Goal: Task Accomplishment & Management: Manage account settings

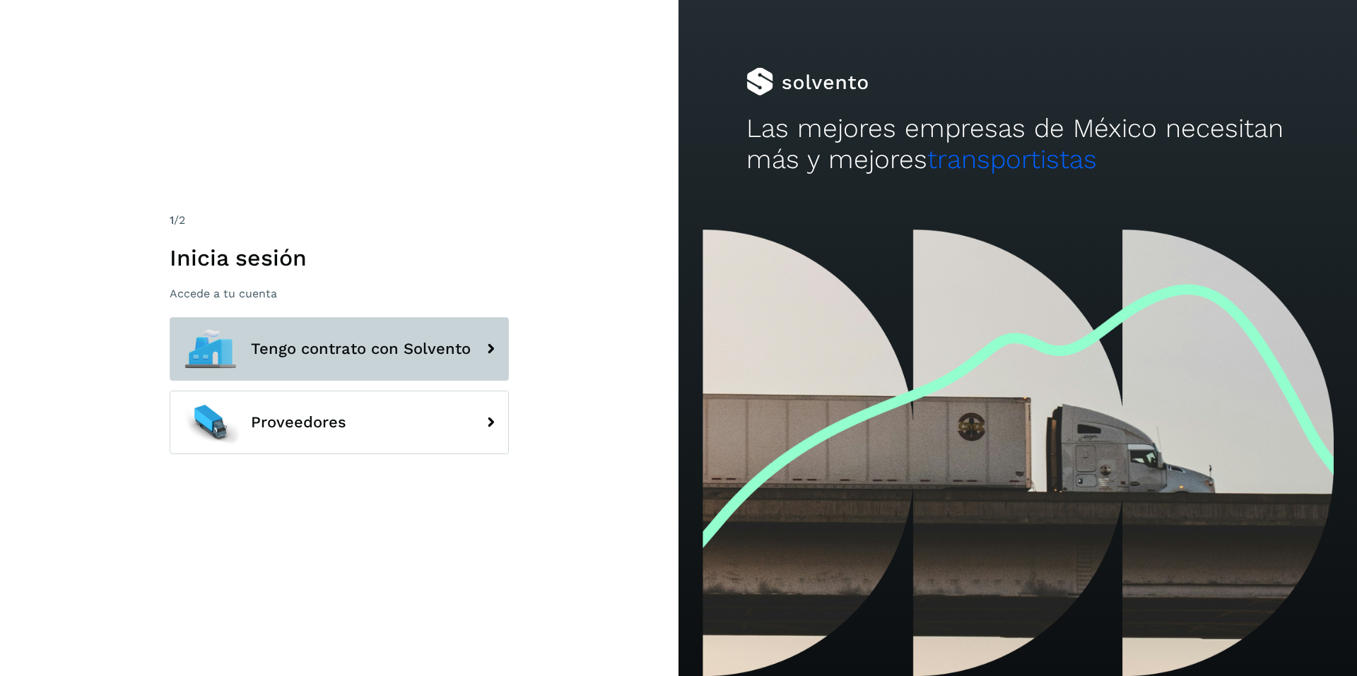
click at [379, 356] on span "Tengo contrato con Solvento" at bounding box center [361, 349] width 220 height 17
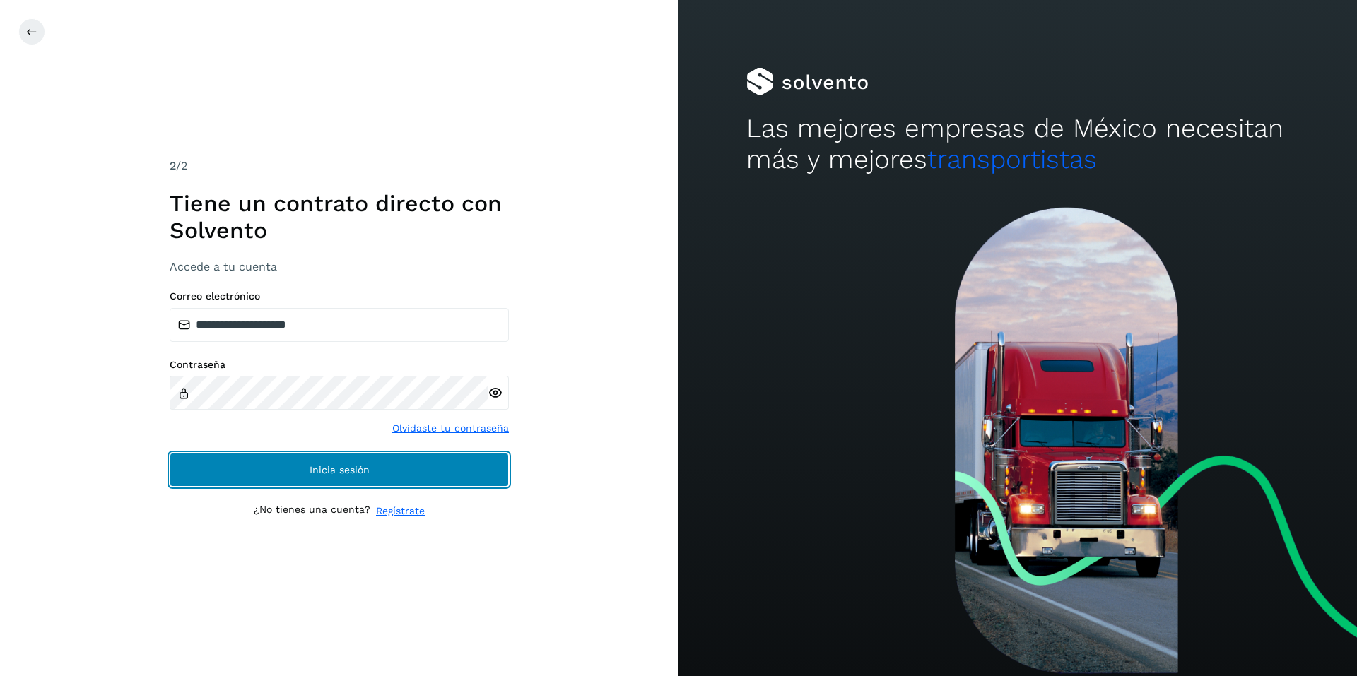
click at [336, 472] on span "Inicia sesión" at bounding box center [340, 470] width 60 height 10
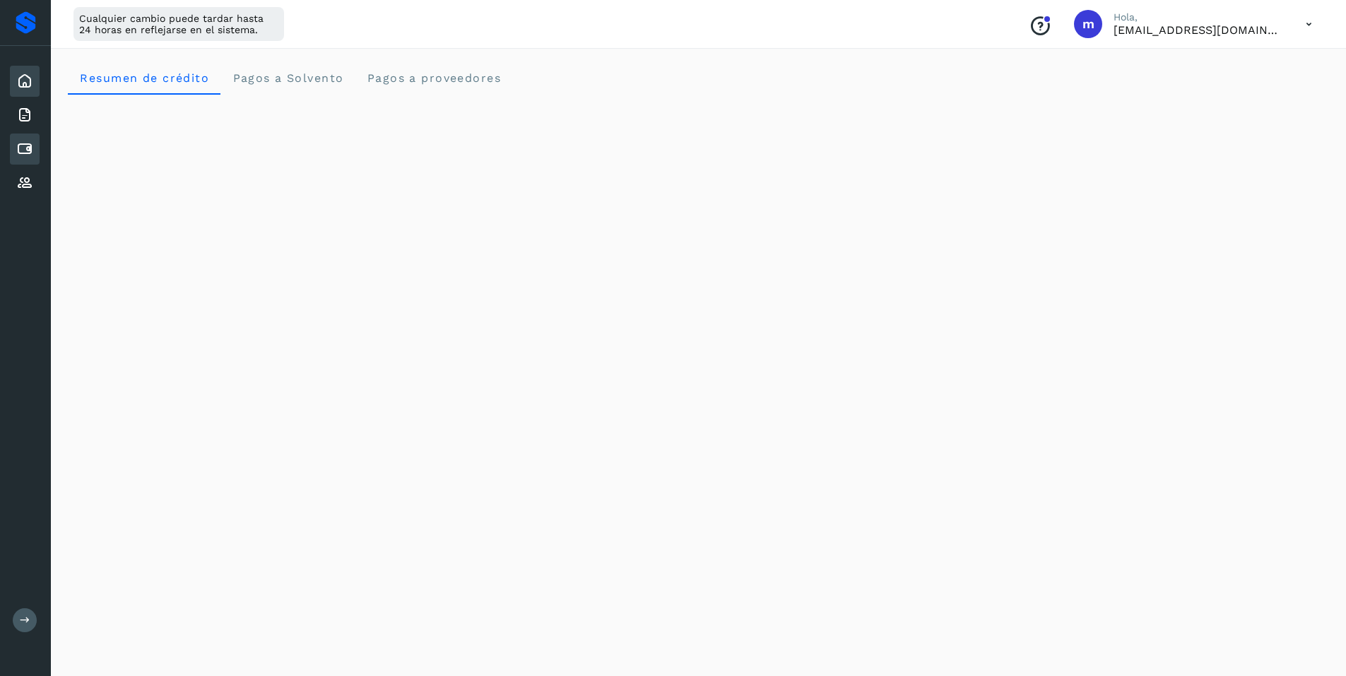
click at [16, 148] on div "Cuentas por pagar" at bounding box center [25, 149] width 30 height 31
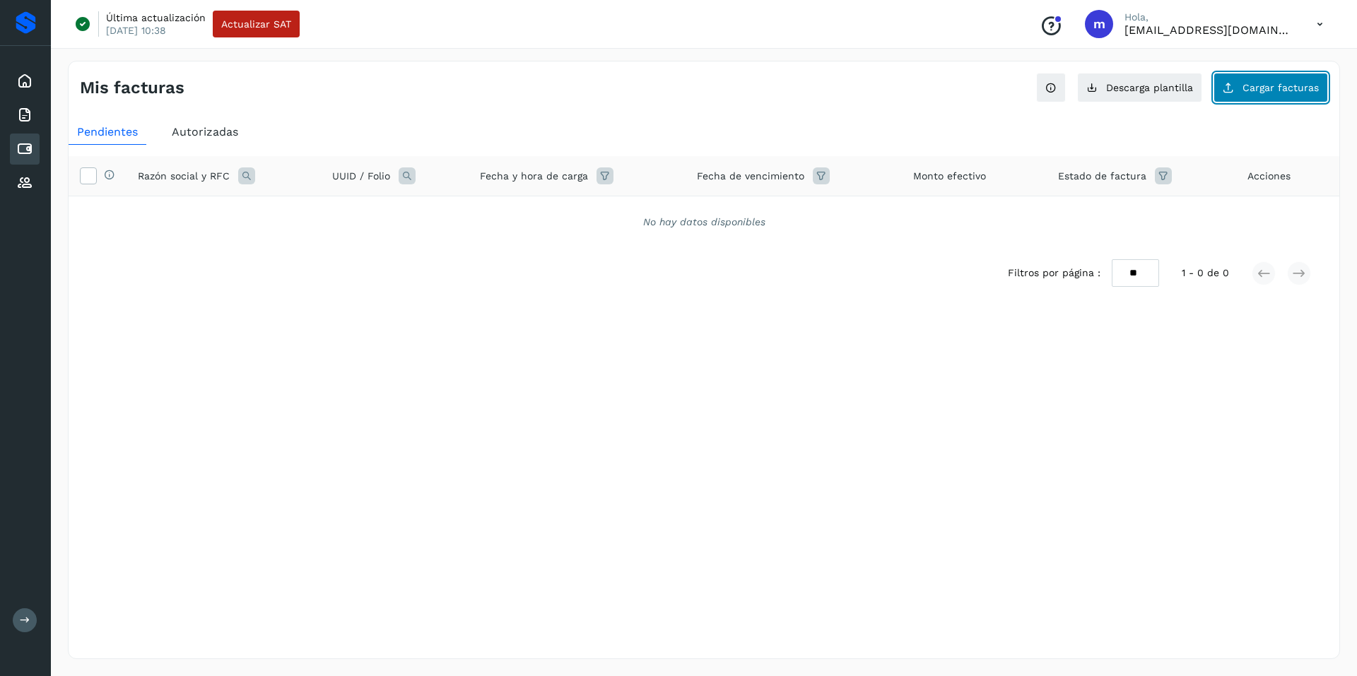
click at [1268, 88] on span "Cargar facturas" at bounding box center [1281, 88] width 76 height 10
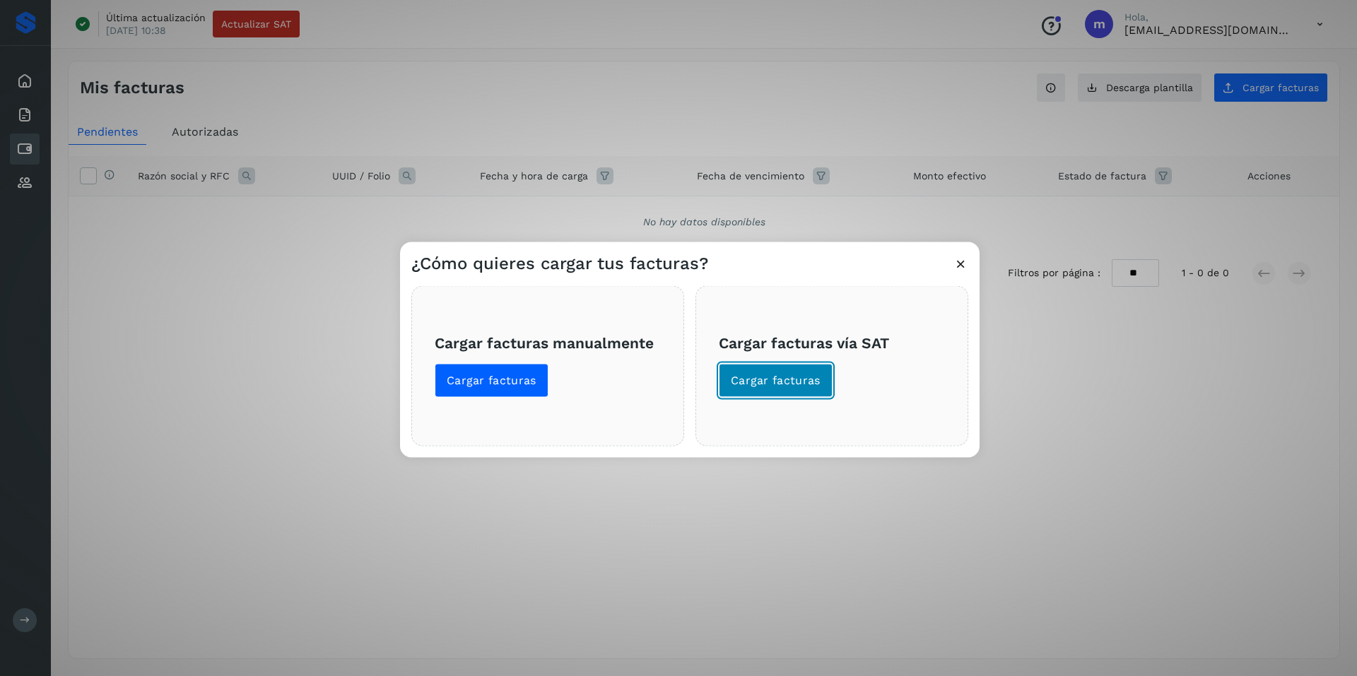
click at [777, 375] on span "Cargar facturas" at bounding box center [776, 380] width 90 height 16
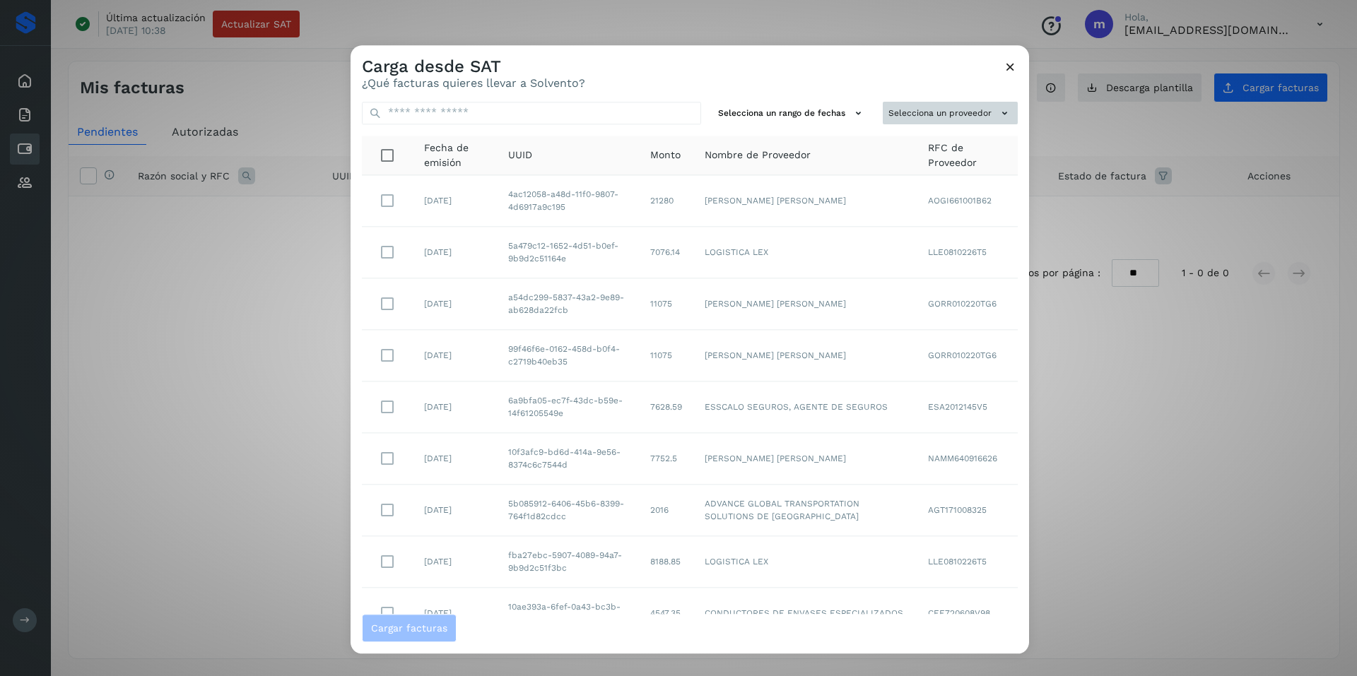
click at [956, 112] on button "Selecciona un proveedor" at bounding box center [950, 113] width 135 height 23
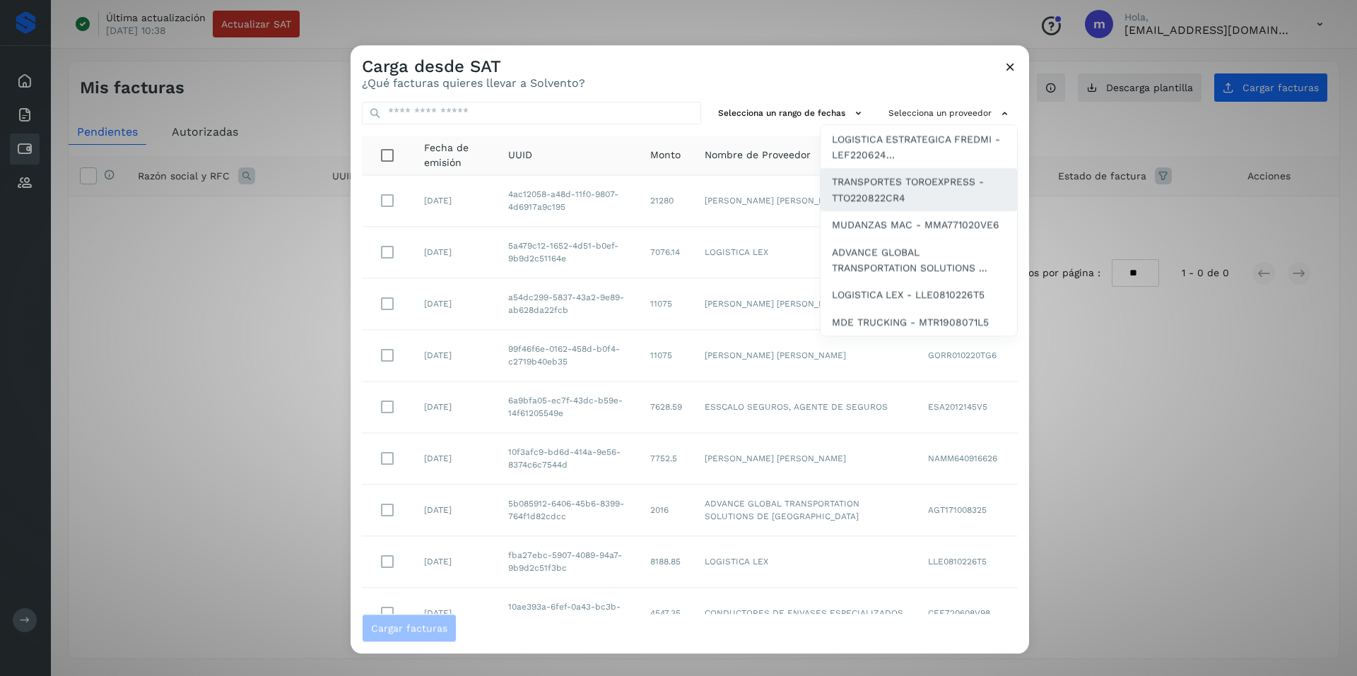
scroll to position [718, 0]
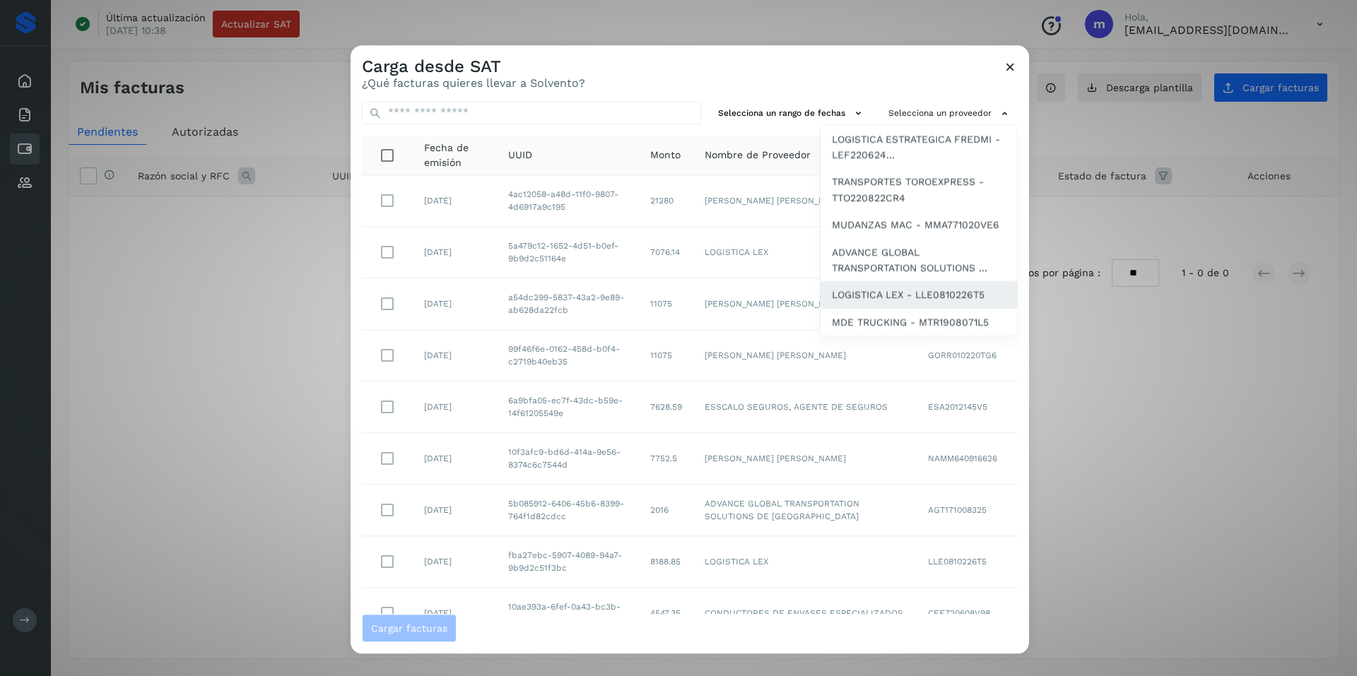
click at [885, 300] on span "LOGISTICA LEX - LLE0810226T5" at bounding box center [908, 296] width 153 height 16
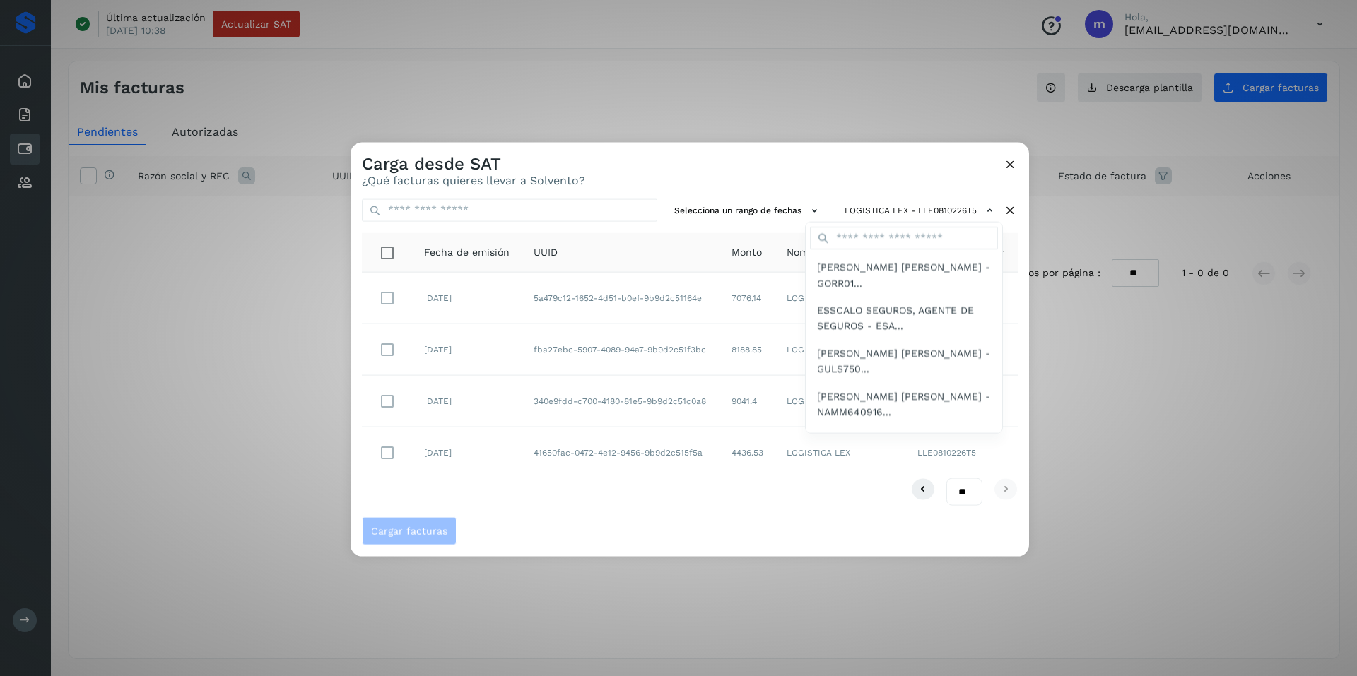
click at [719, 168] on div at bounding box center [1029, 480] width 1357 height 676
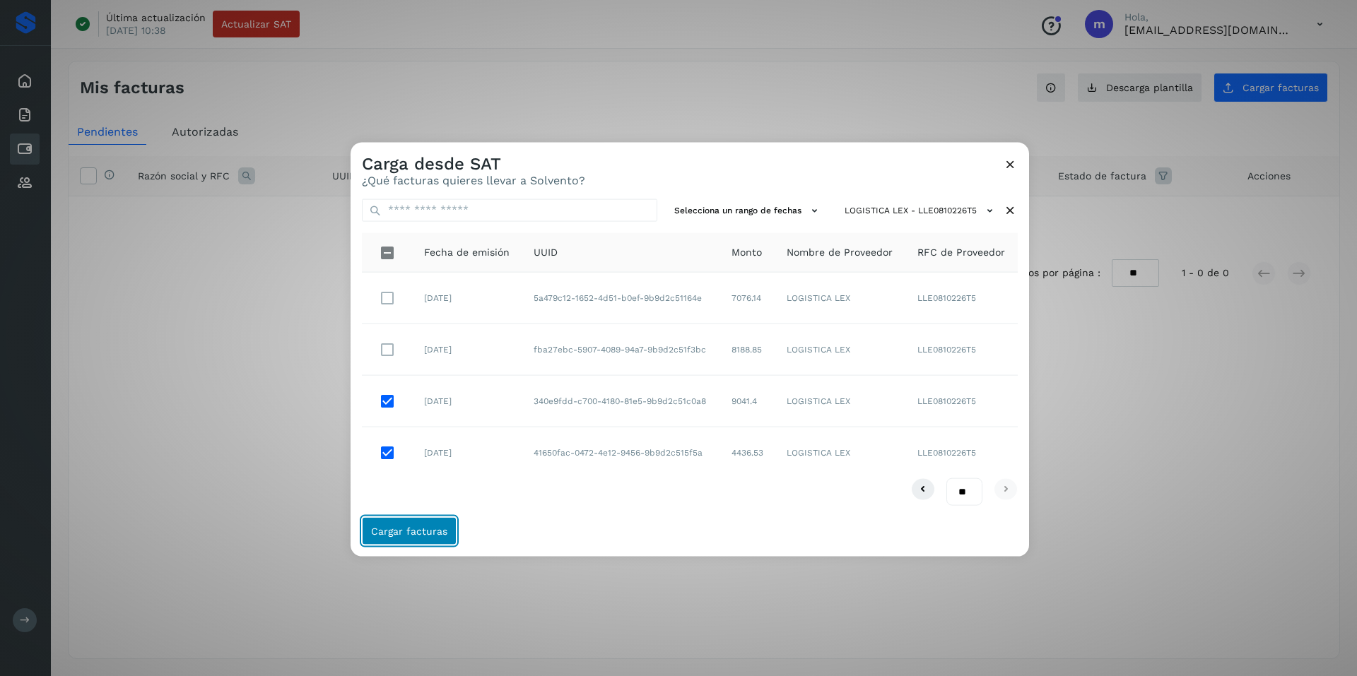
click at [413, 530] on span "Cargar facturas" at bounding box center [409, 532] width 76 height 10
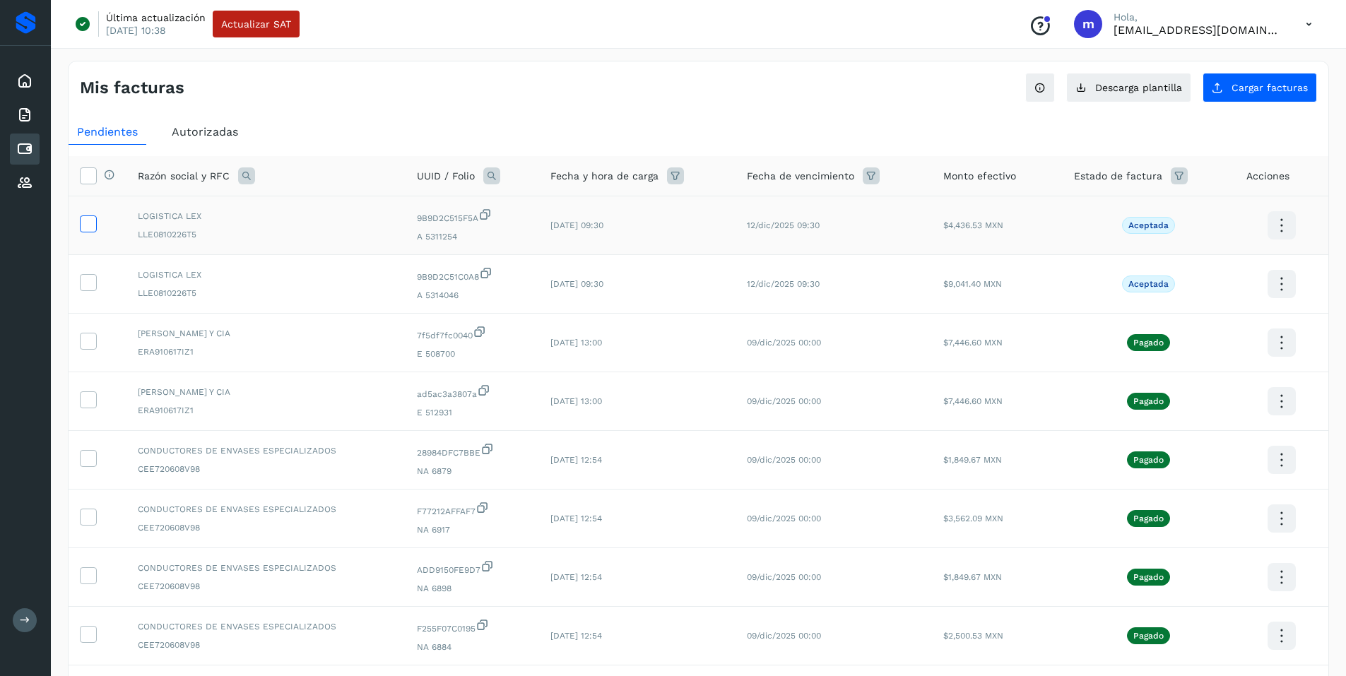
click at [90, 231] on span at bounding box center [88, 227] width 15 height 10
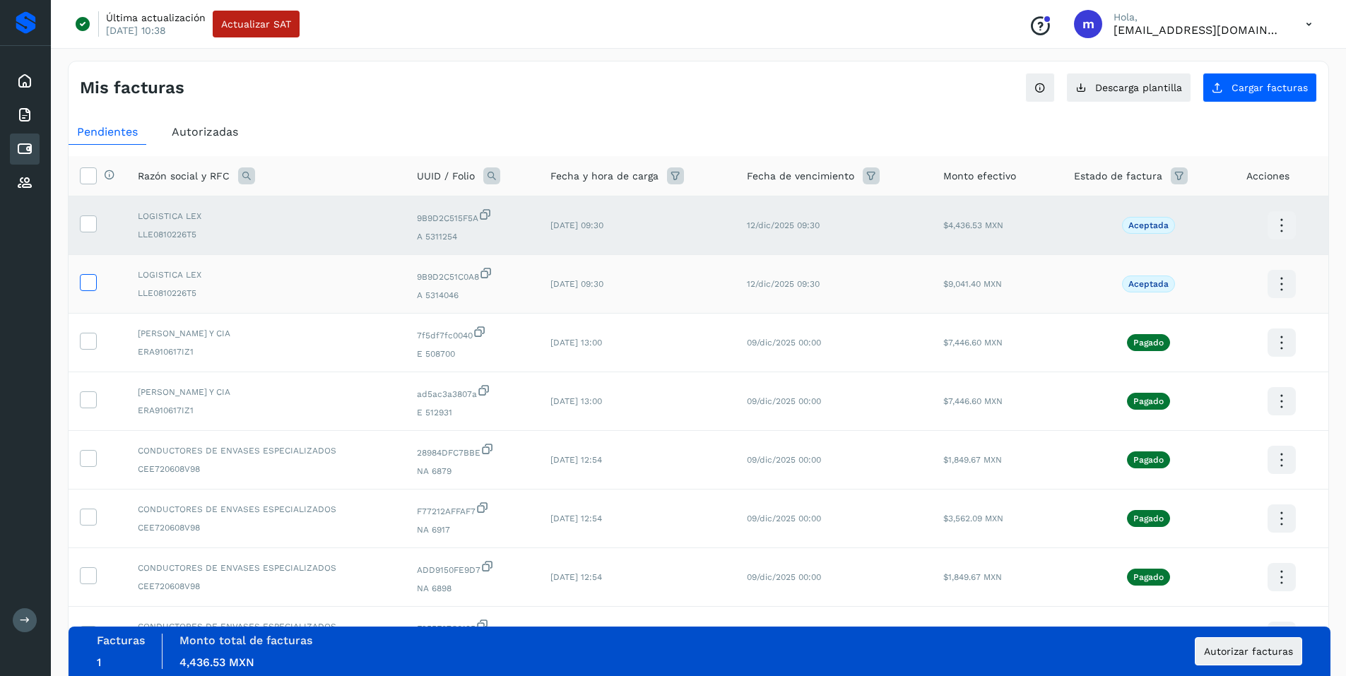
click at [87, 278] on icon at bounding box center [88, 281] width 15 height 15
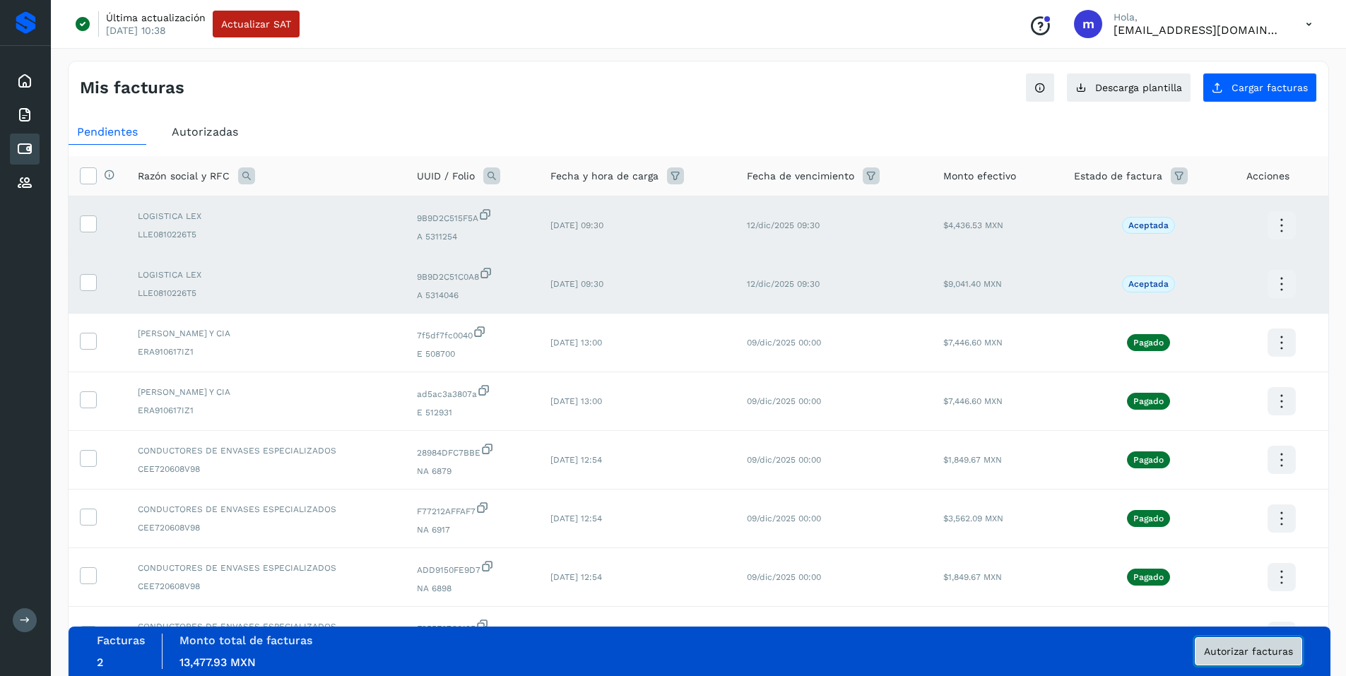
click at [1264, 647] on span "Autorizar facturas" at bounding box center [1248, 652] width 89 height 10
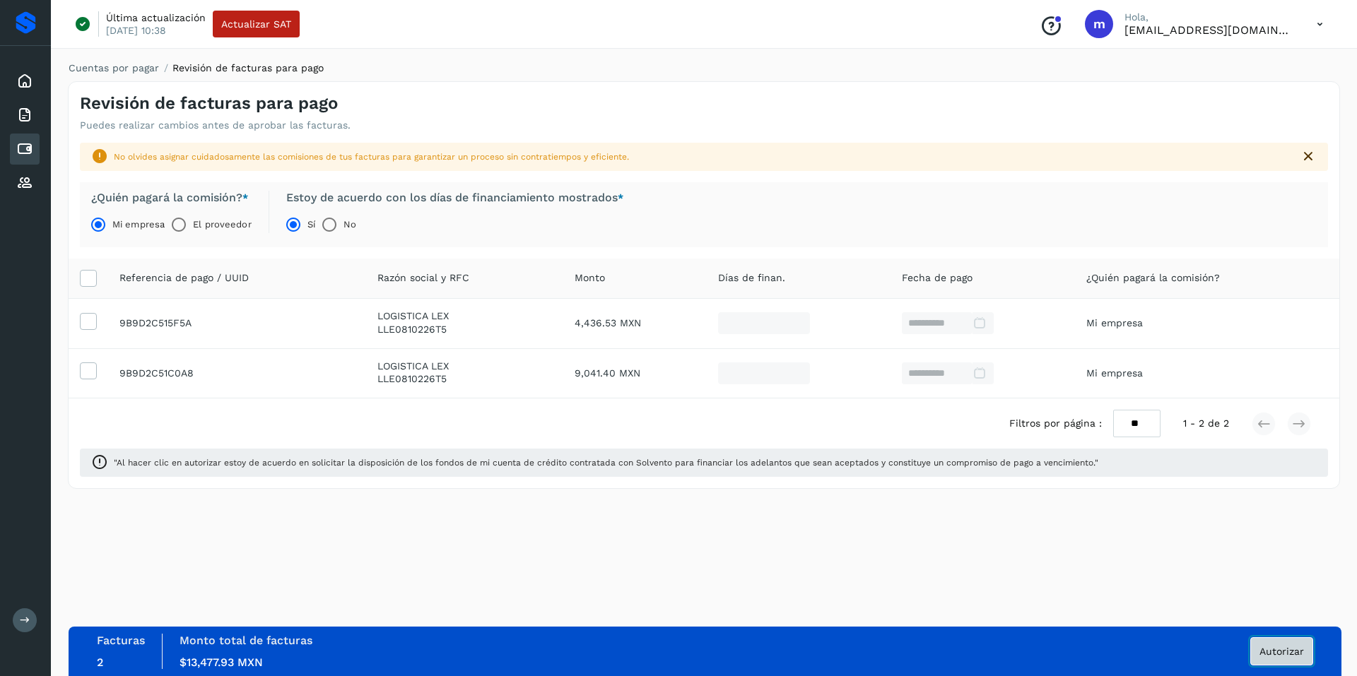
click at [1288, 647] on span "Autorizar" at bounding box center [1281, 652] width 45 height 10
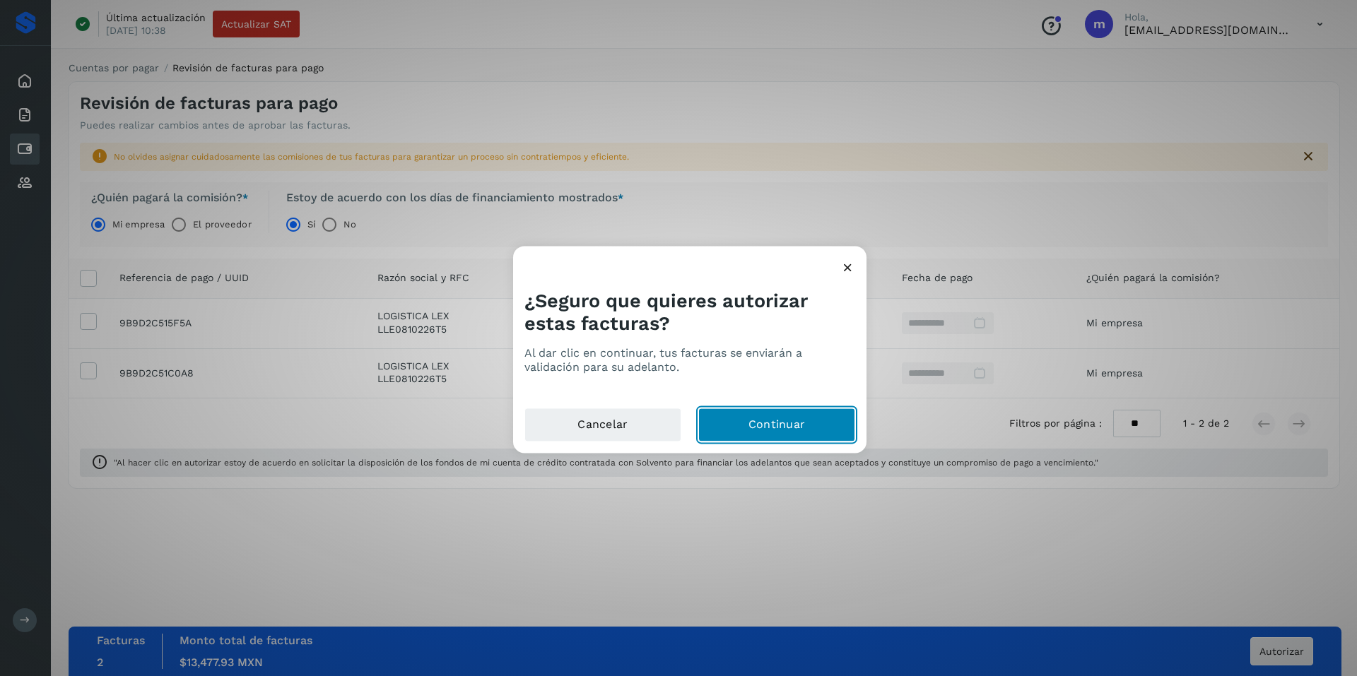
click at [789, 426] on button "Continuar" at bounding box center [776, 425] width 157 height 34
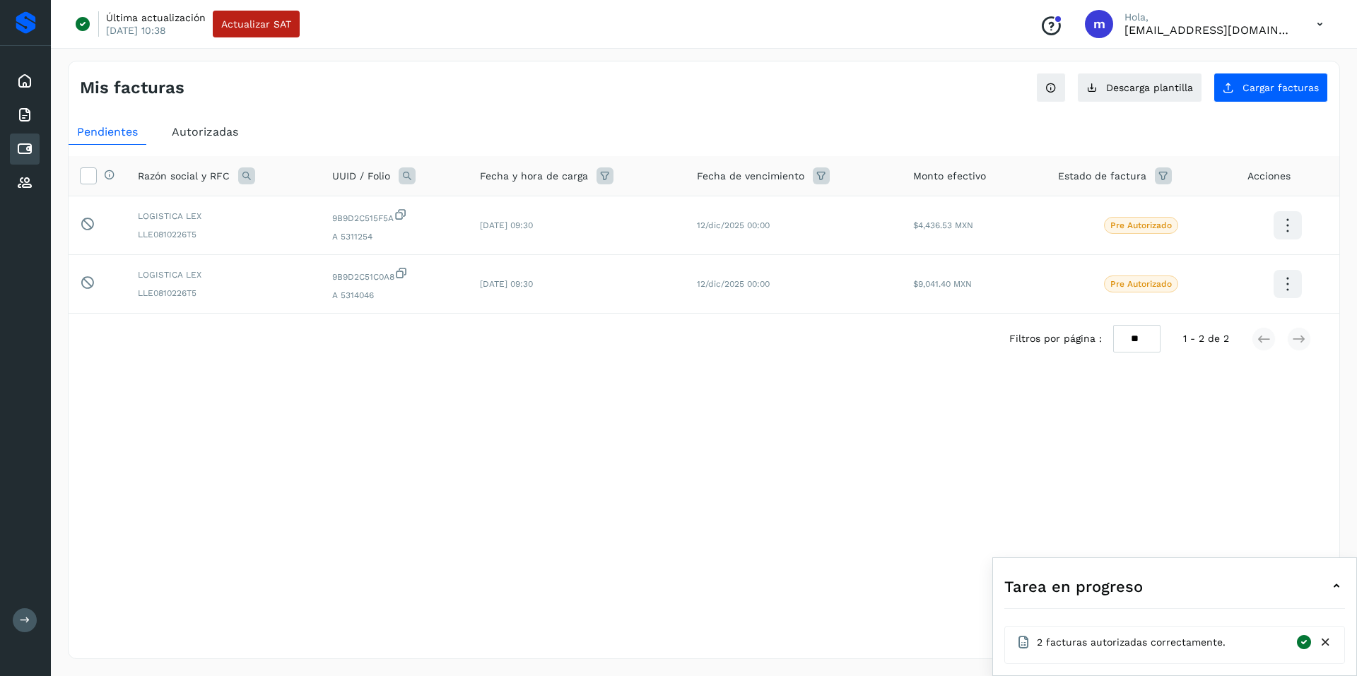
click at [1318, 22] on icon at bounding box center [1319, 24] width 29 height 29
click at [1203, 85] on div "Cerrar sesión" at bounding box center [1249, 91] width 168 height 27
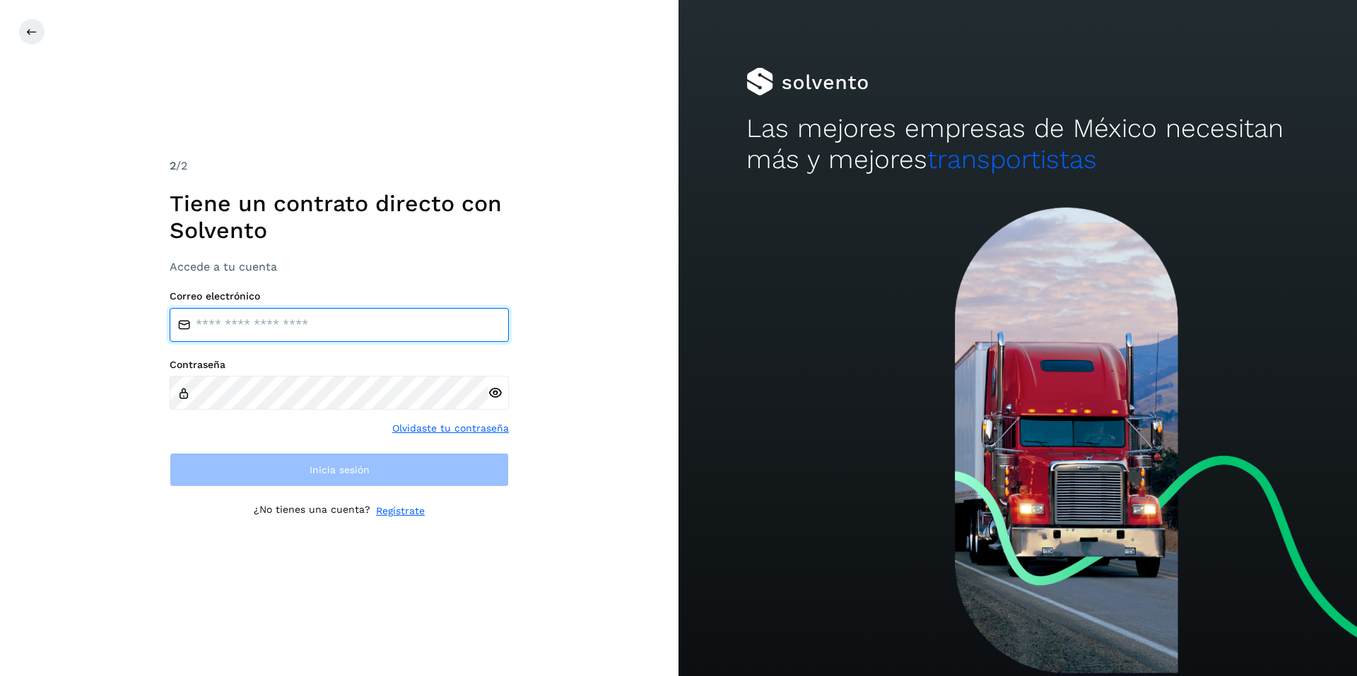
type input "**********"
